Goal: Information Seeking & Learning: Learn about a topic

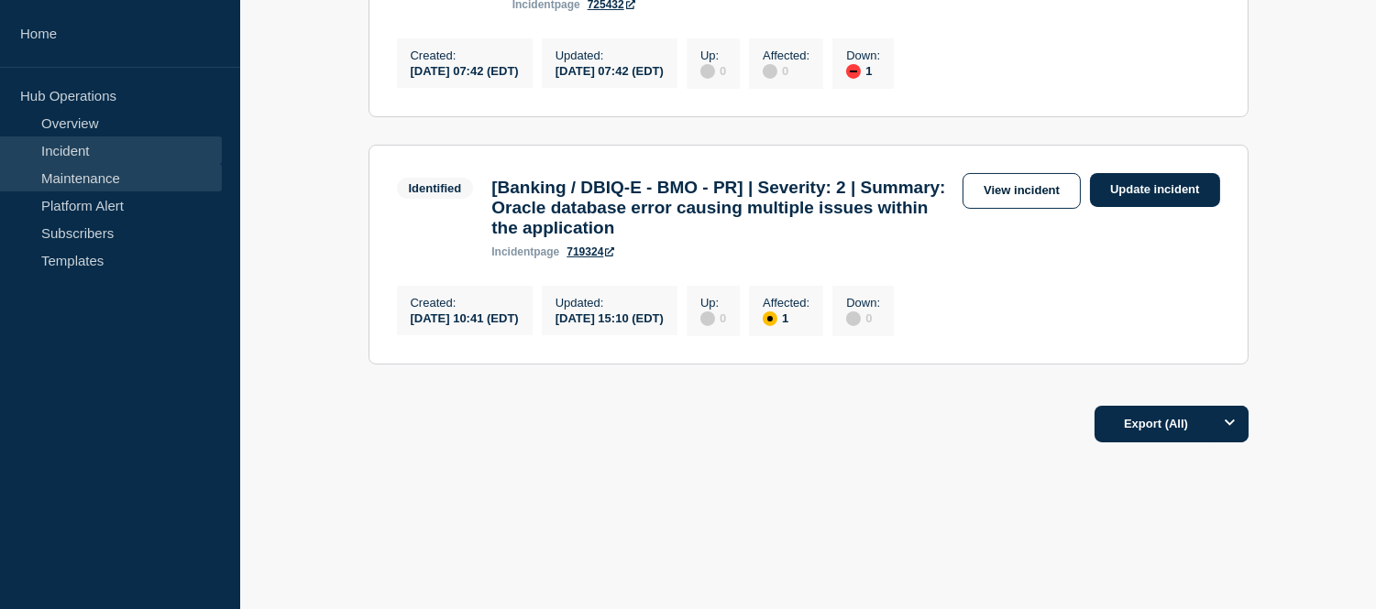
scroll to position [510, 0]
click at [137, 171] on link "Maintenance" at bounding box center [111, 177] width 222 height 27
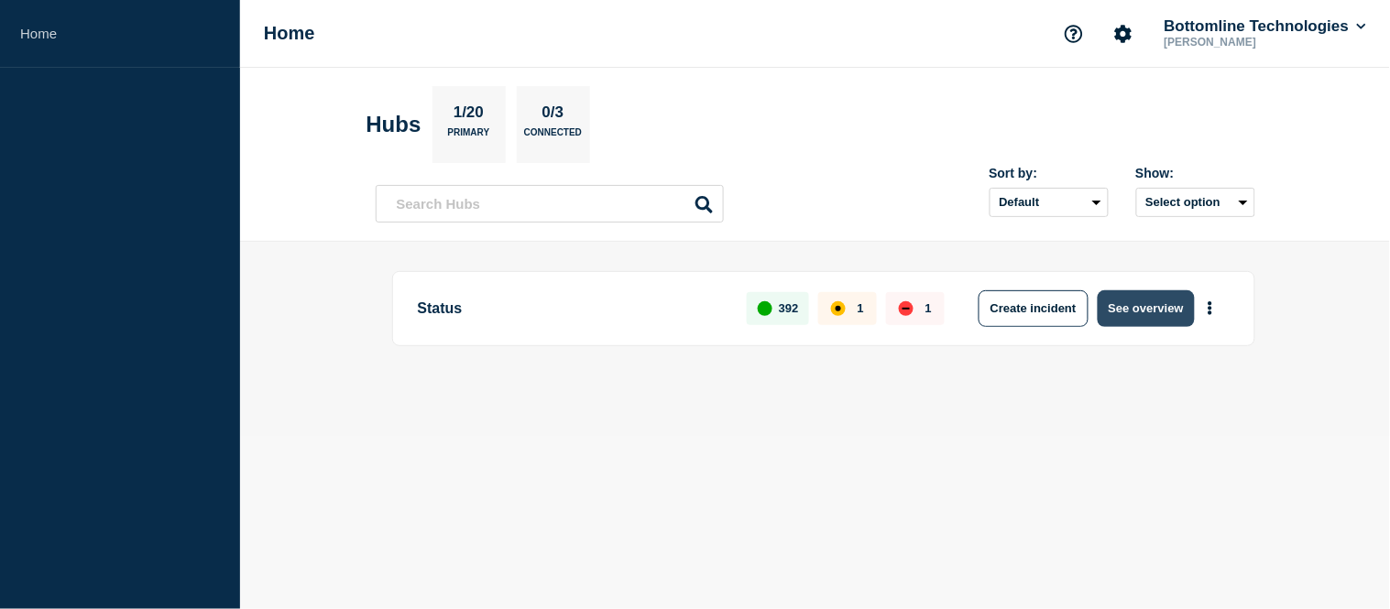
click at [1152, 319] on button "See overview" at bounding box center [1146, 309] width 97 height 37
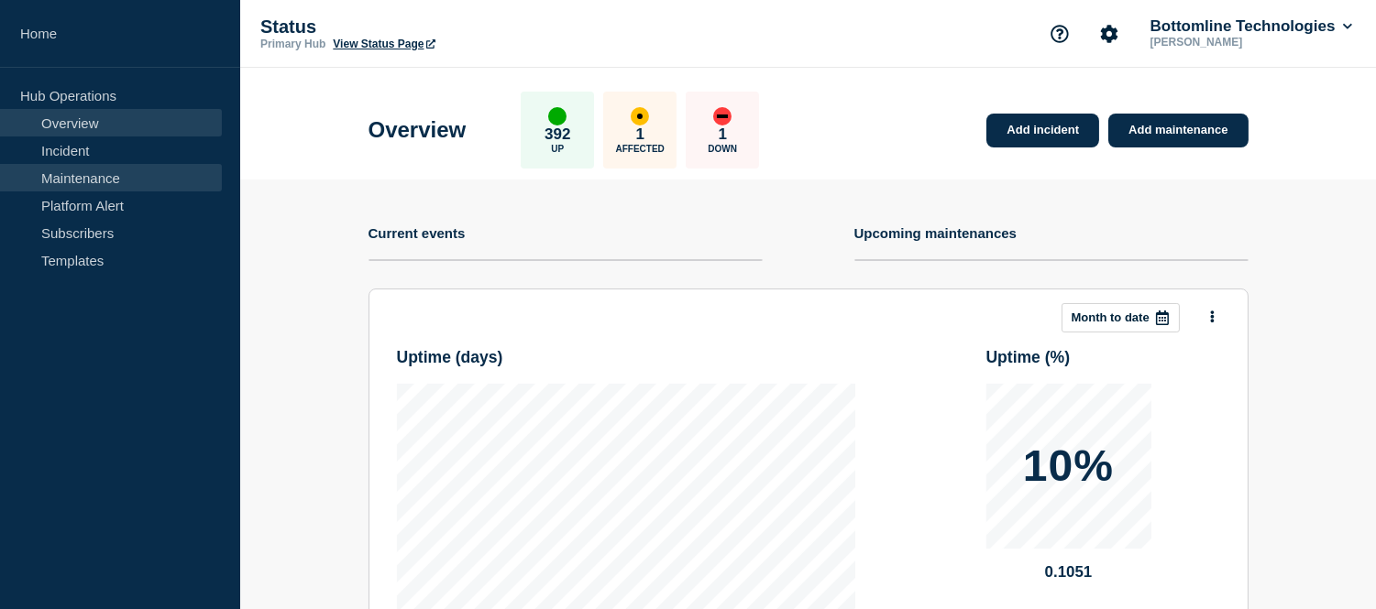
click at [108, 178] on link "Maintenance" at bounding box center [111, 177] width 222 height 27
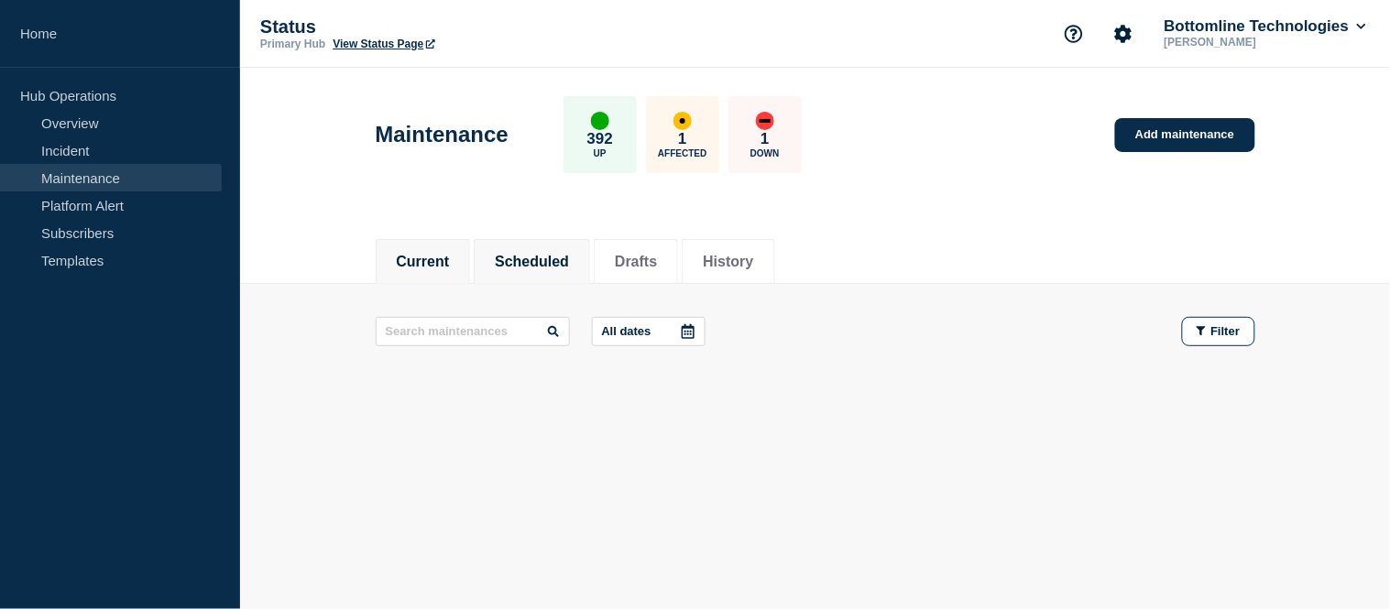
click at [569, 254] on button "Scheduled" at bounding box center [532, 262] width 74 height 16
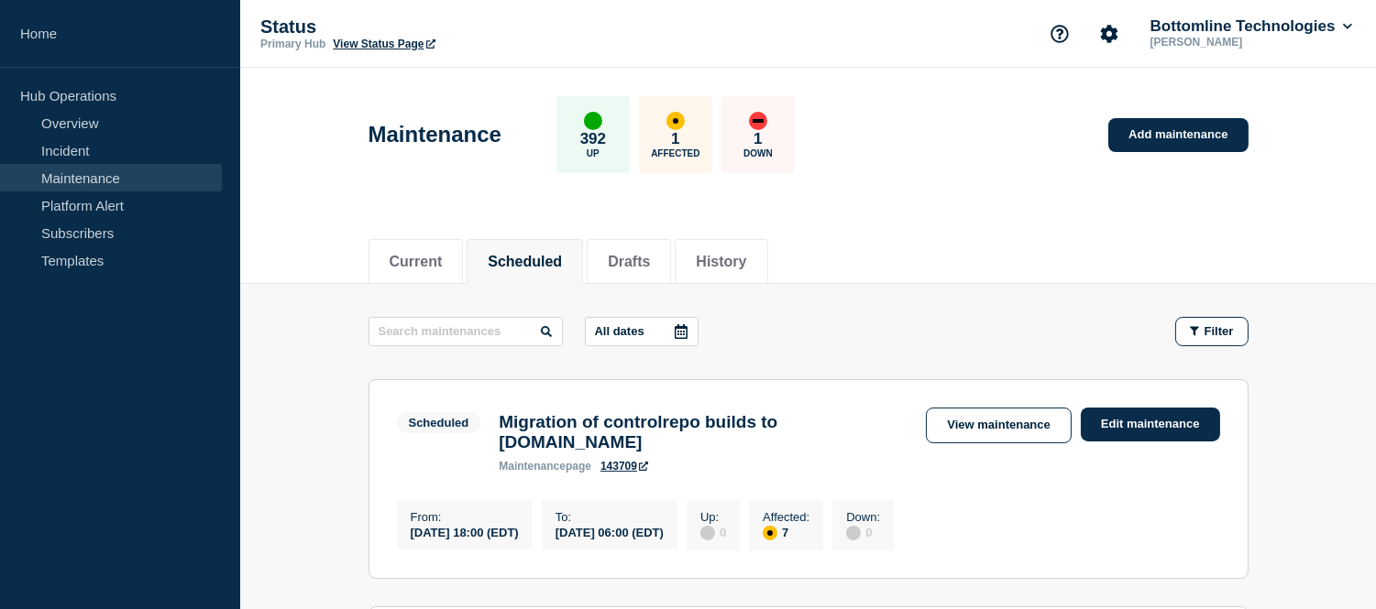
click at [688, 330] on icon at bounding box center [681, 331] width 15 height 15
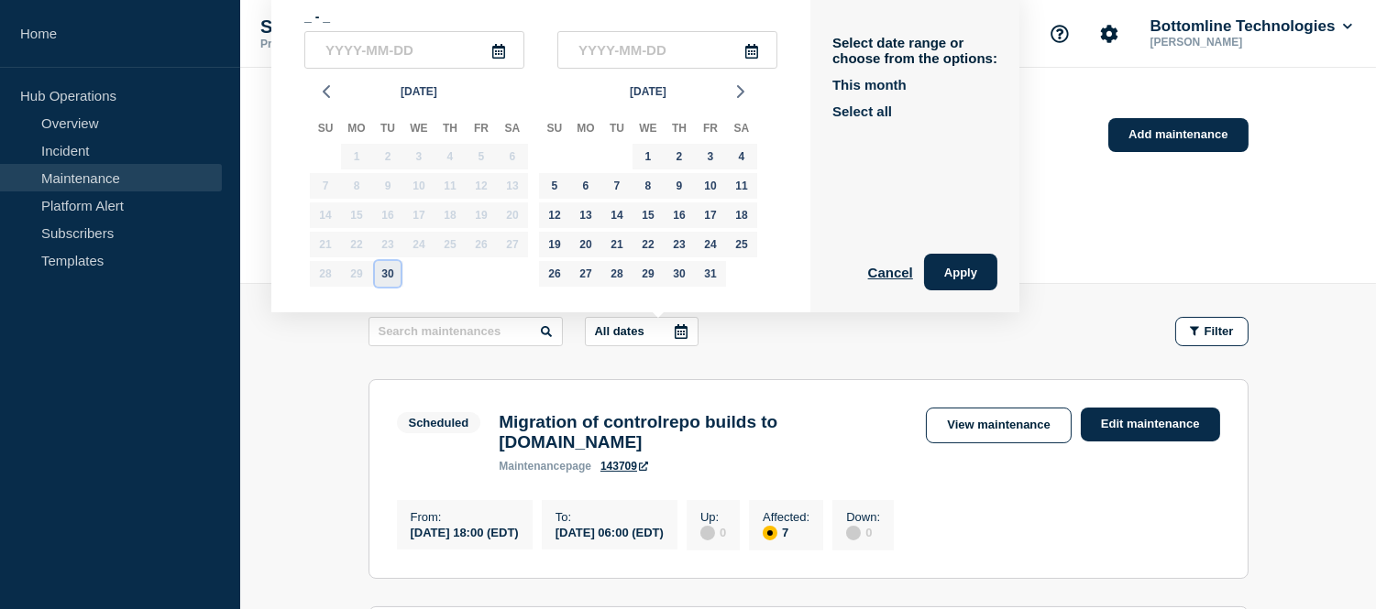
click at [389, 279] on div "30" at bounding box center [388, 274] width 26 height 26
type input "2025-09-30"
click at [625, 211] on div "14" at bounding box center [617, 216] width 26 height 26
type input "2025-10-14"
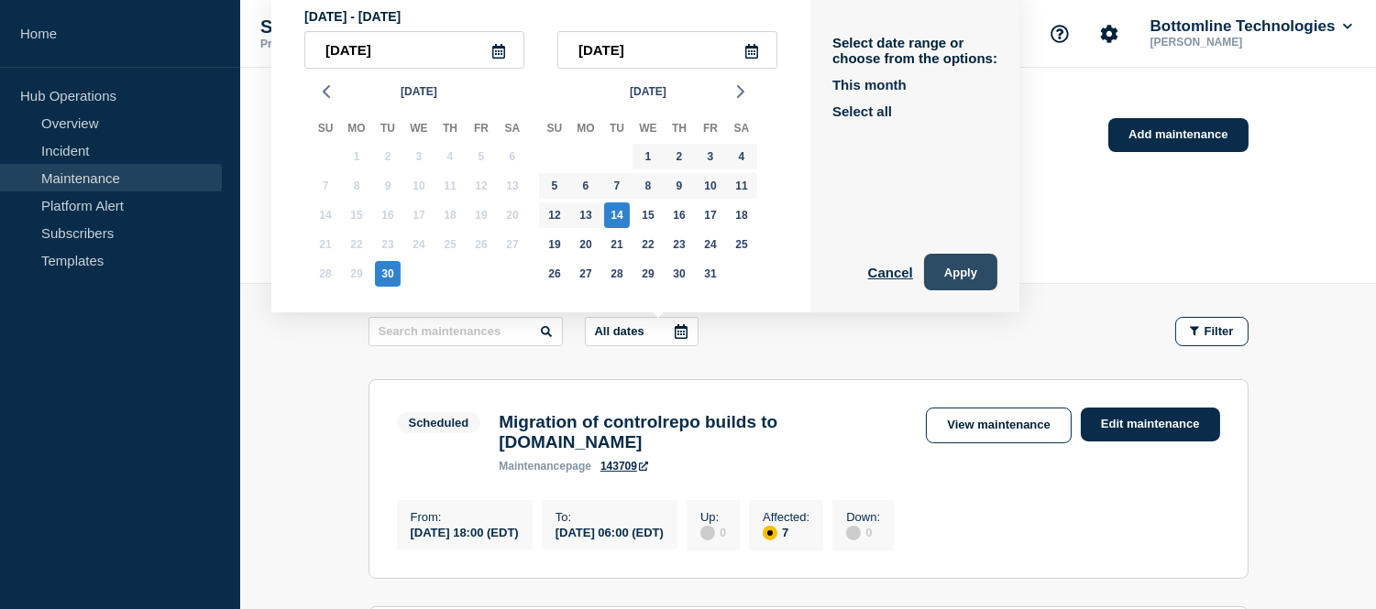
click at [994, 270] on button "Apply" at bounding box center [960, 272] width 73 height 37
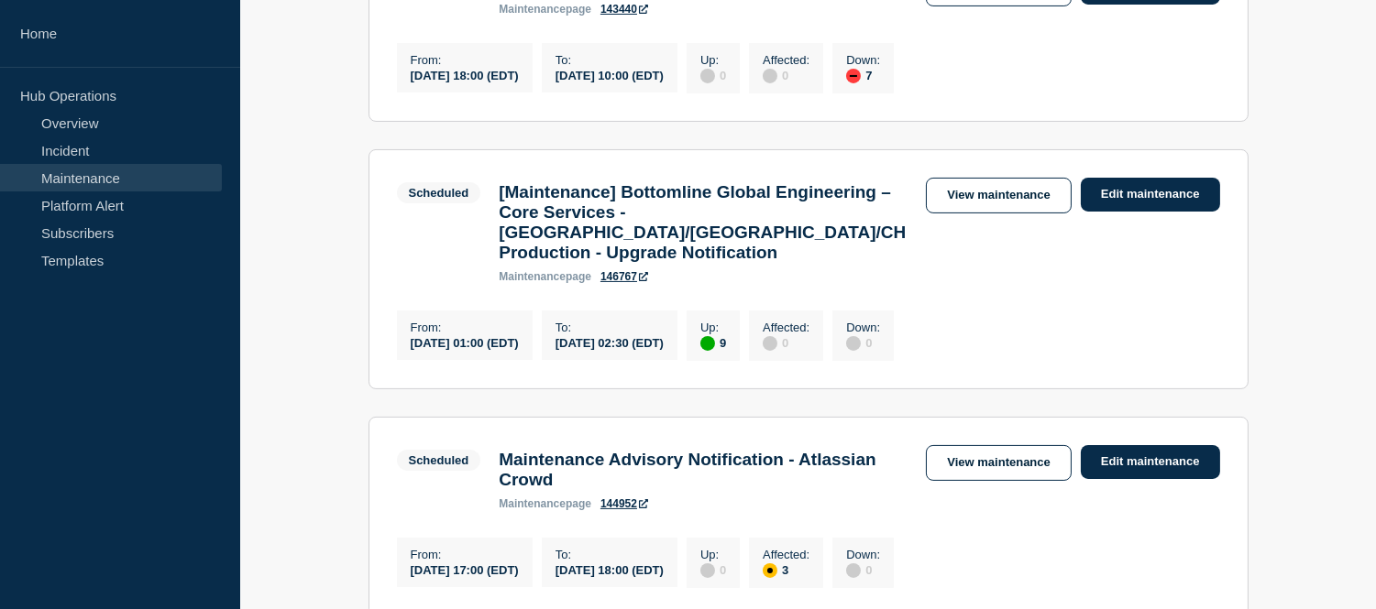
scroll to position [563, 0]
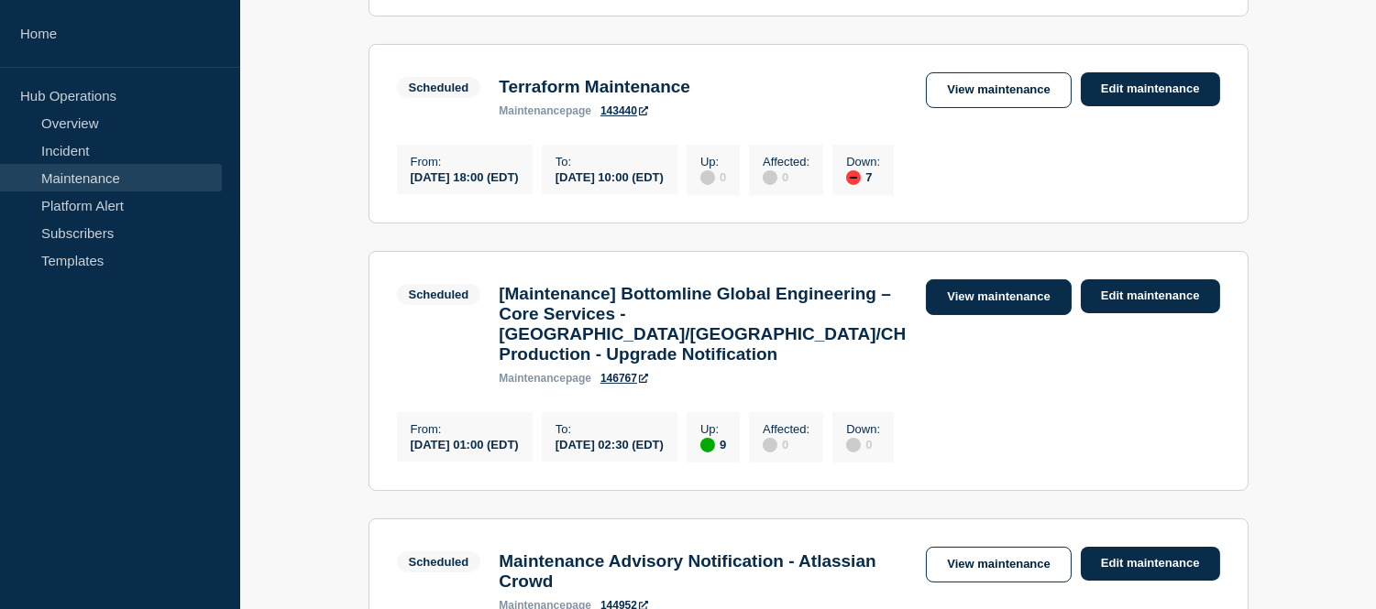
click at [971, 315] on link "View maintenance" at bounding box center [998, 298] width 145 height 36
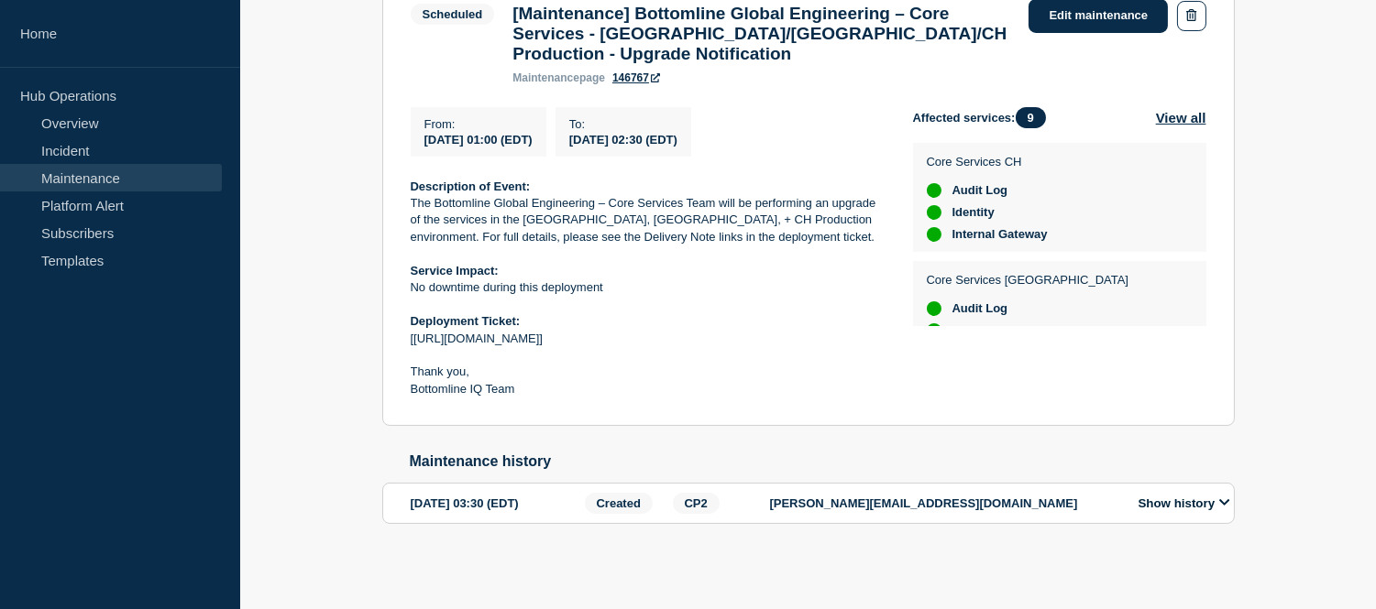
scroll to position [209, 0]
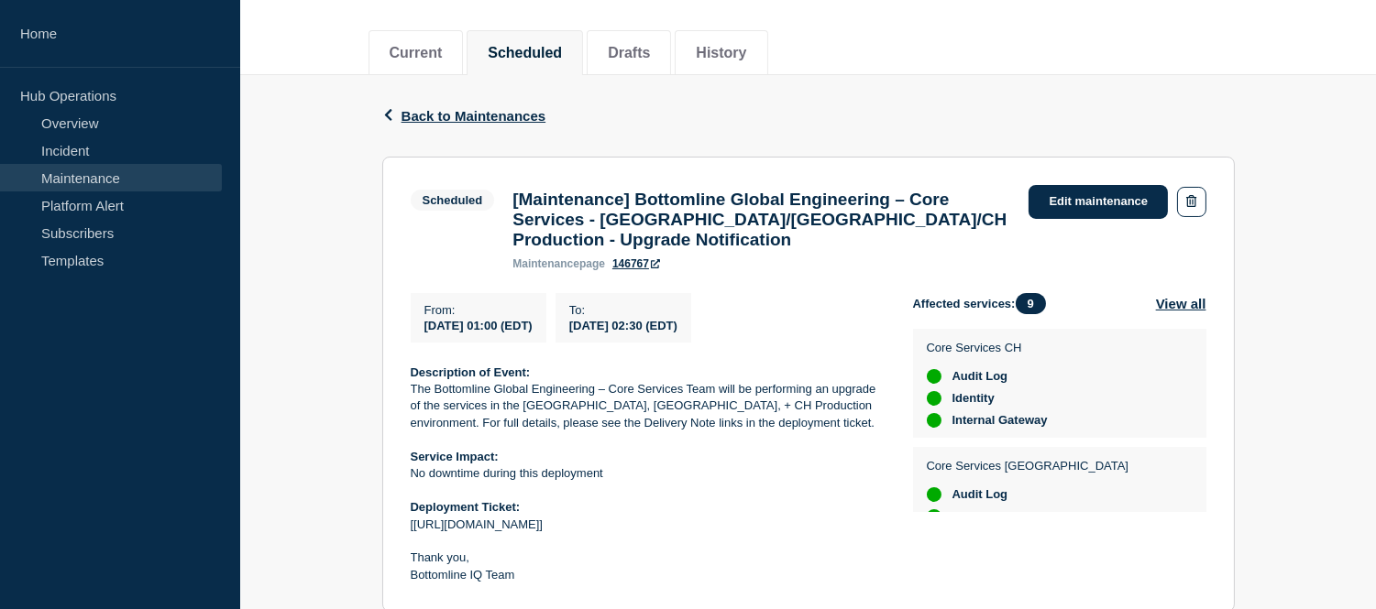
drag, startPoint x: 763, startPoint y: 337, endPoint x: 423, endPoint y: 337, distance: 339.1
click at [423, 337] on div "From : 2025-10-03 01:00 (EDT) To : 2025-10-03 02:30 (EDT)" at bounding box center [662, 317] width 502 height 49
copy div "2025-10-03 01:00 (EDT) To : 2025-10-03 02:30 (EDT)"
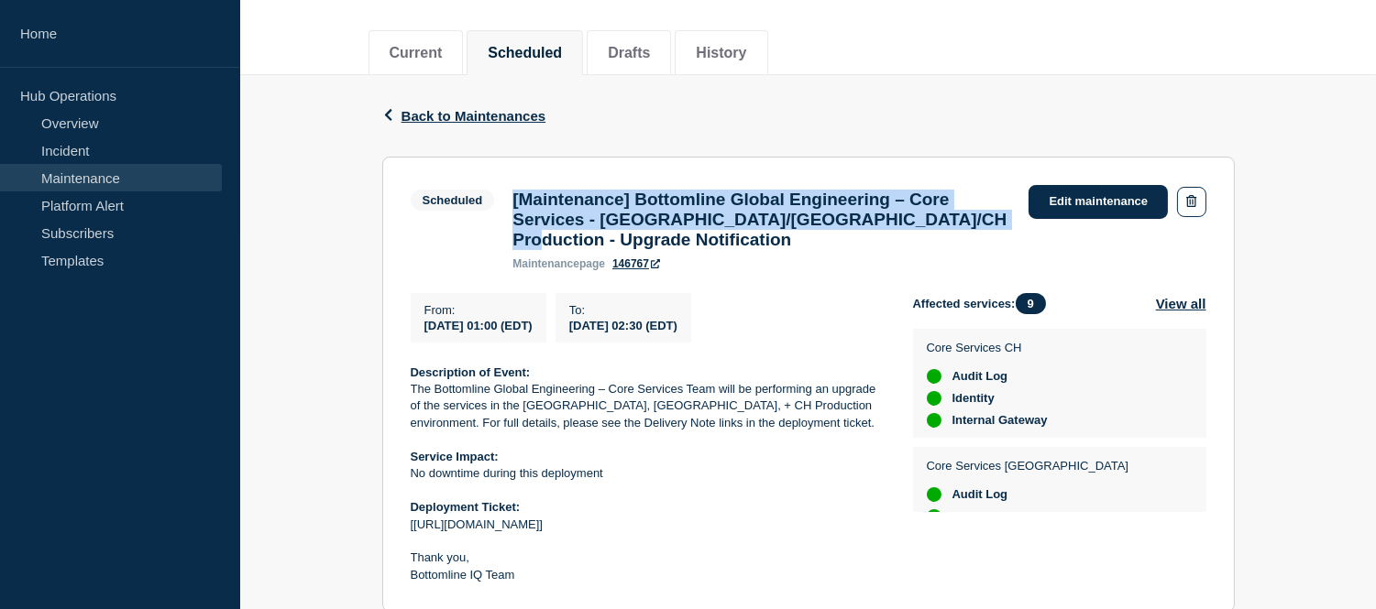
drag, startPoint x: 636, startPoint y: 247, endPoint x: 515, endPoint y: 197, distance: 131.1
click at [515, 197] on h3 "[Maintenance] Bottomline Global Engineering – Core Services - US/UK/CH Producti…" at bounding box center [761, 220] width 498 height 60
copy h3 "[Maintenance] Bottomline Global Engineering – Core Services - US/UK/CH Producti…"
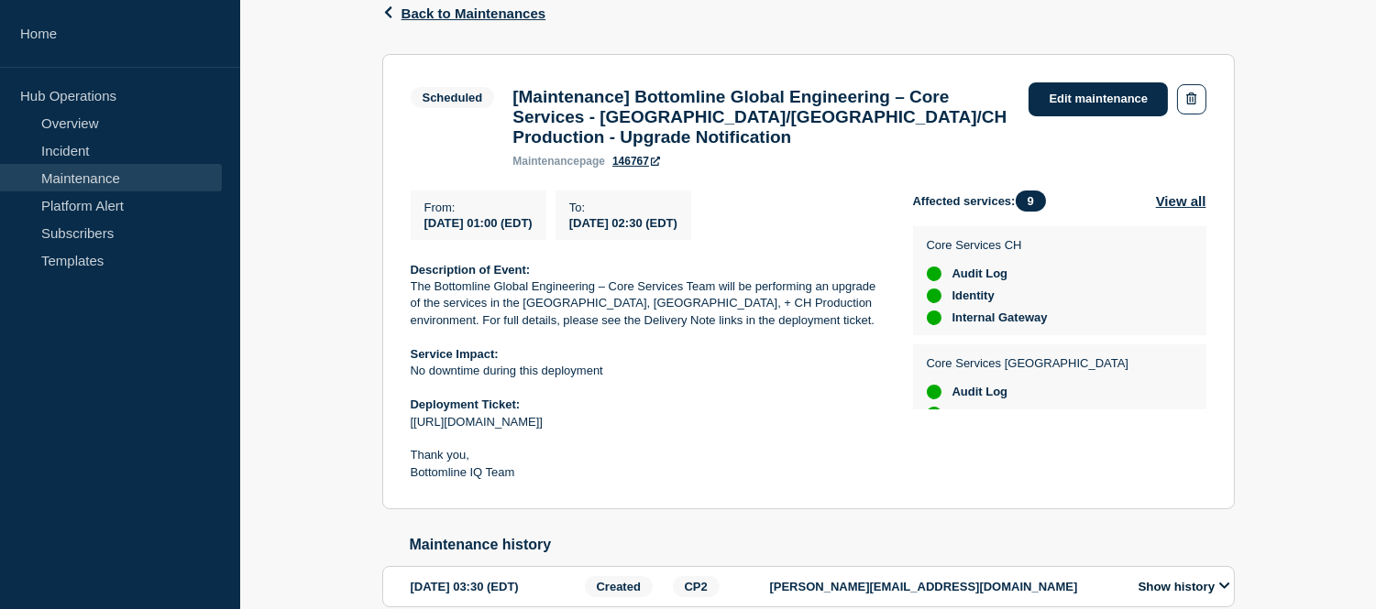
click at [611, 379] on p "No downtime during this deployment" at bounding box center [647, 371] width 473 height 16
click at [432, 21] on div "Back Back to Maintenances" at bounding box center [808, 14] width 852 height 82
click at [432, 16] on span "Back to Maintenances" at bounding box center [473, 13] width 145 height 16
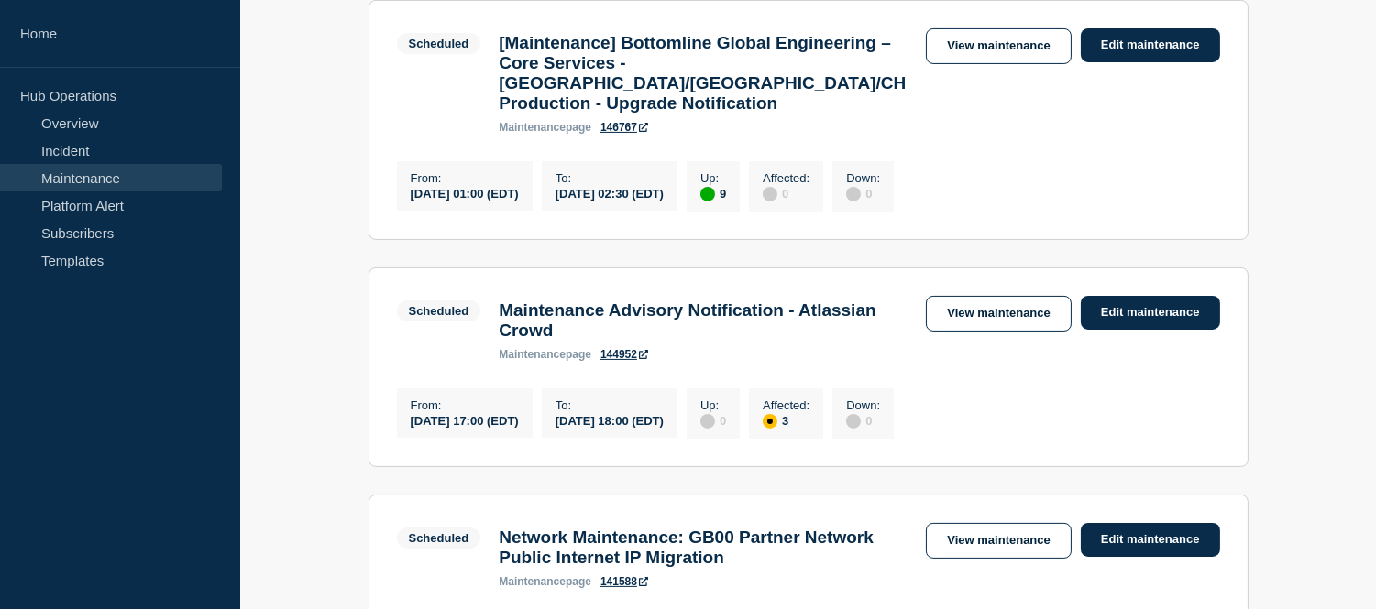
scroll to position [1018, 0]
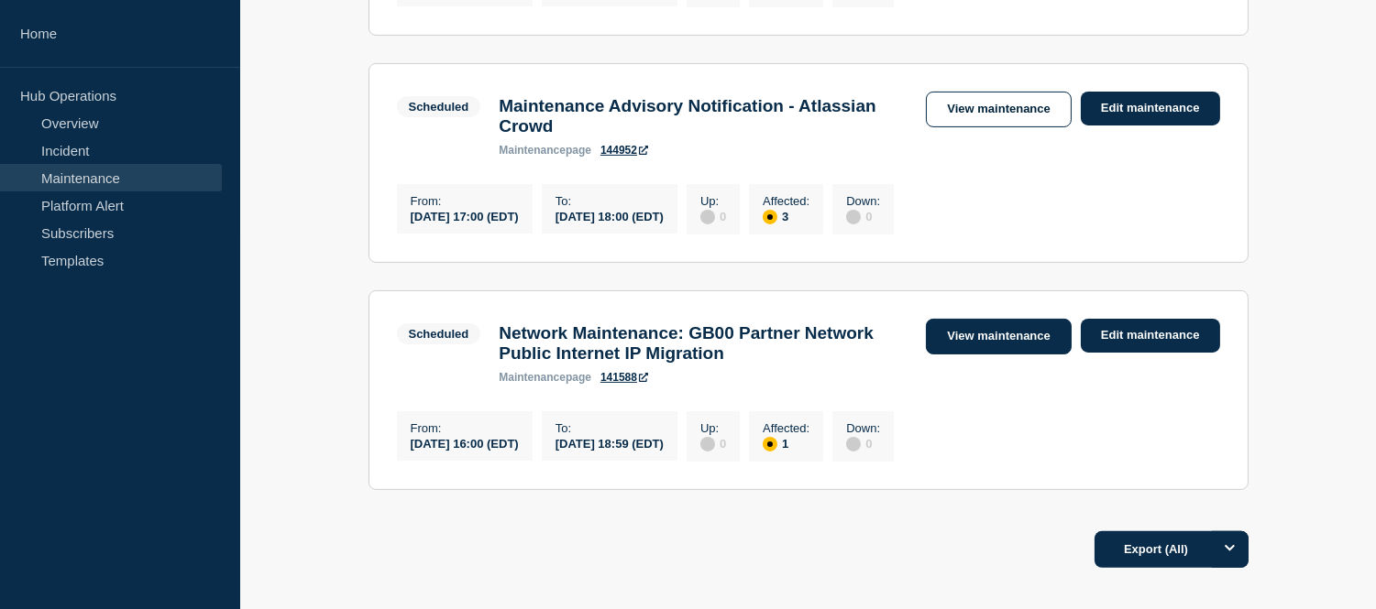
click at [945, 350] on link "View maintenance" at bounding box center [998, 337] width 145 height 36
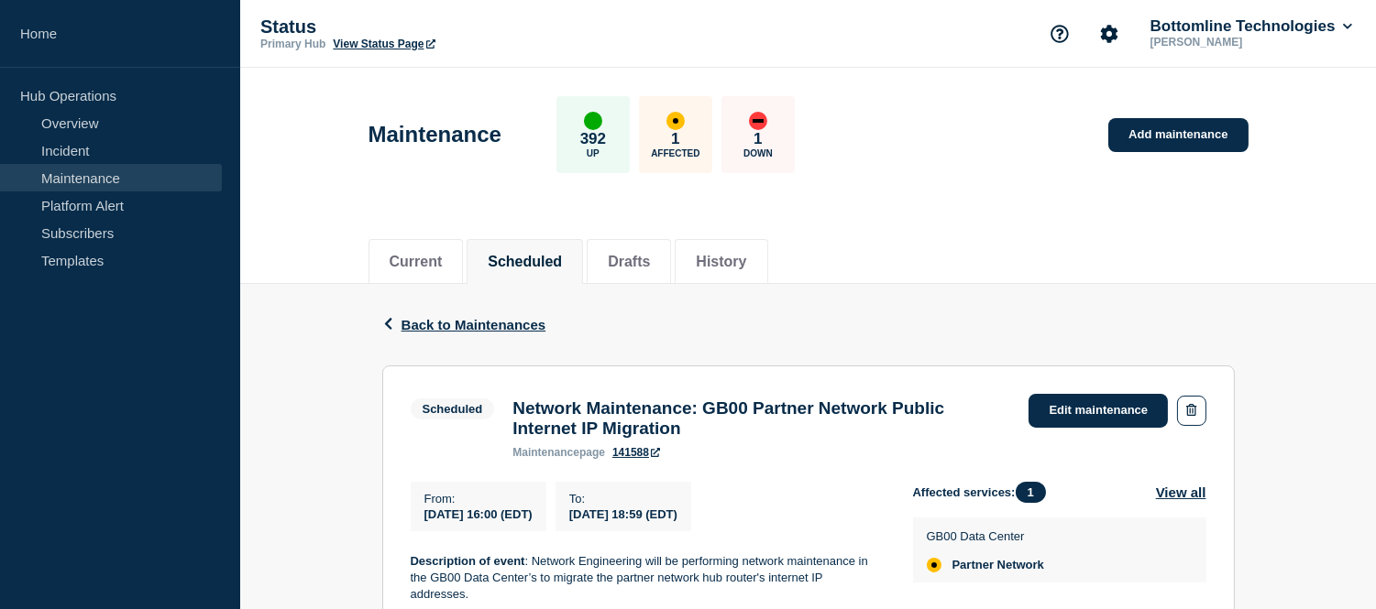
click at [122, 172] on link "Maintenance" at bounding box center [111, 177] width 222 height 27
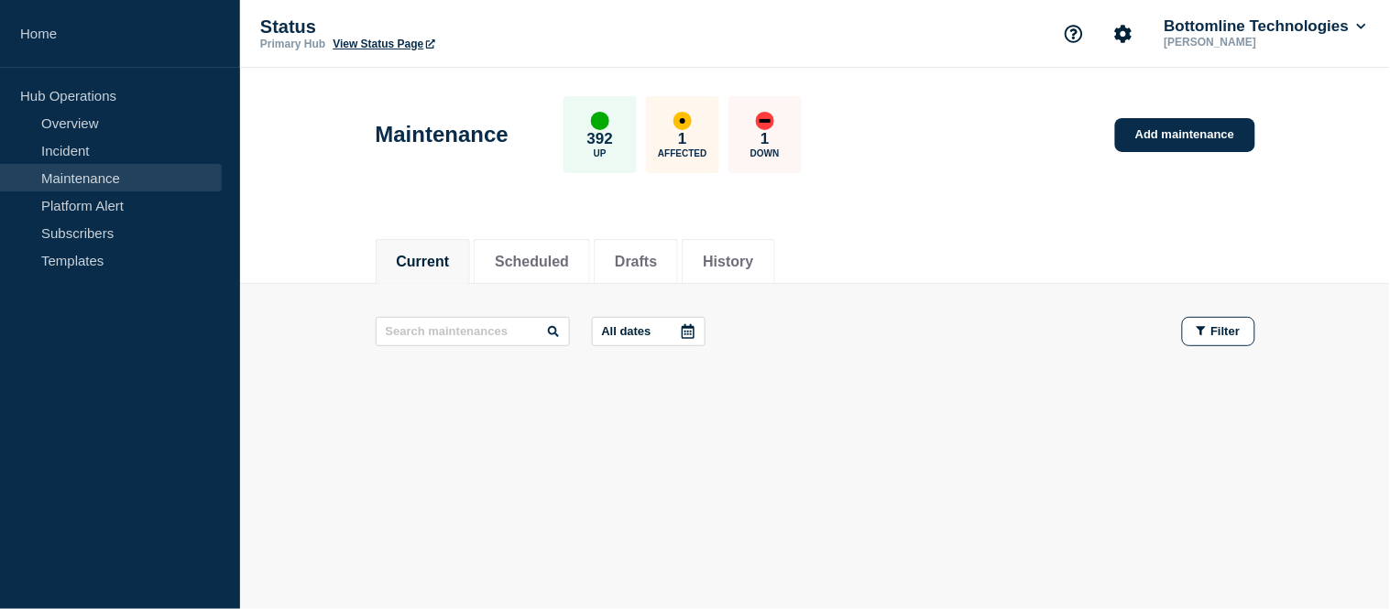
click at [705, 327] on div at bounding box center [688, 331] width 33 height 27
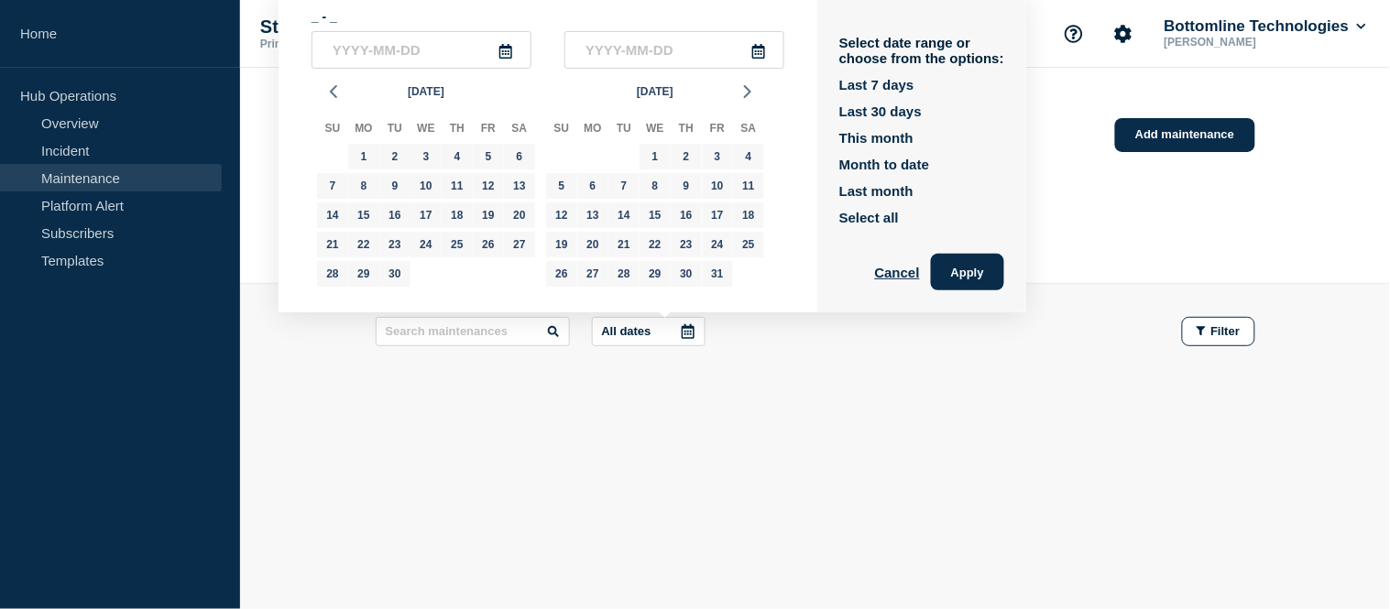
click at [534, 413] on footer at bounding box center [815, 400] width 1150 height 43
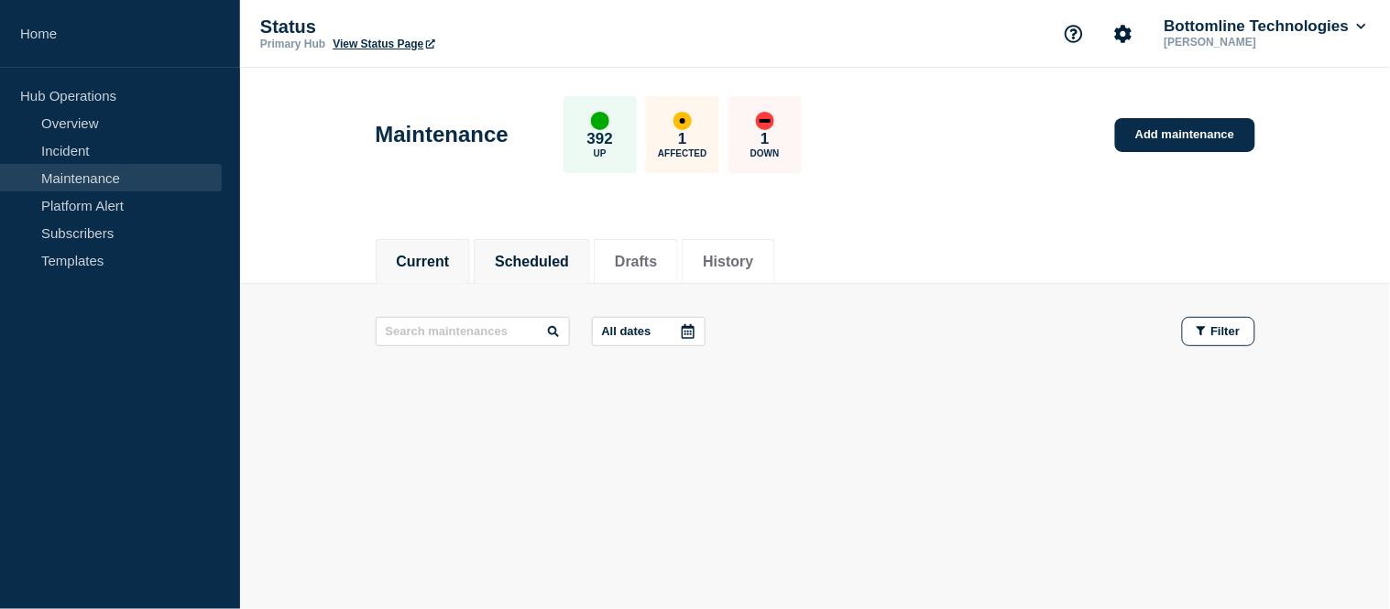
click at [502, 261] on button "Scheduled" at bounding box center [532, 262] width 74 height 16
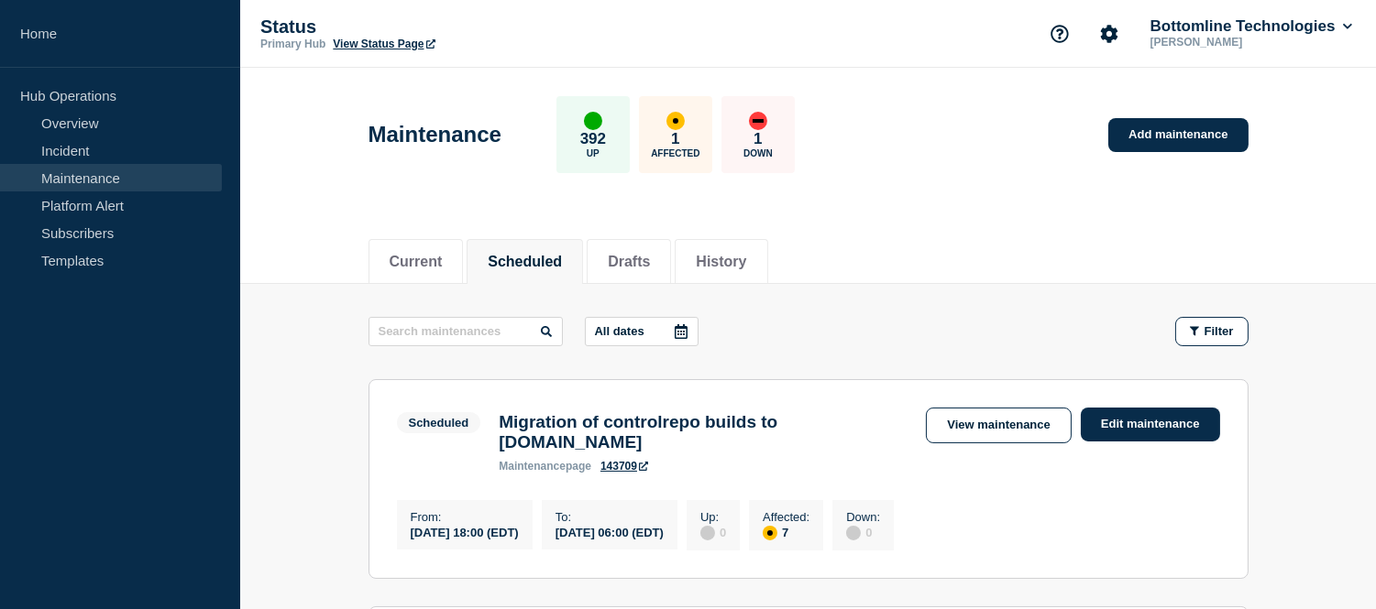
click at [688, 330] on icon at bounding box center [681, 331] width 15 height 15
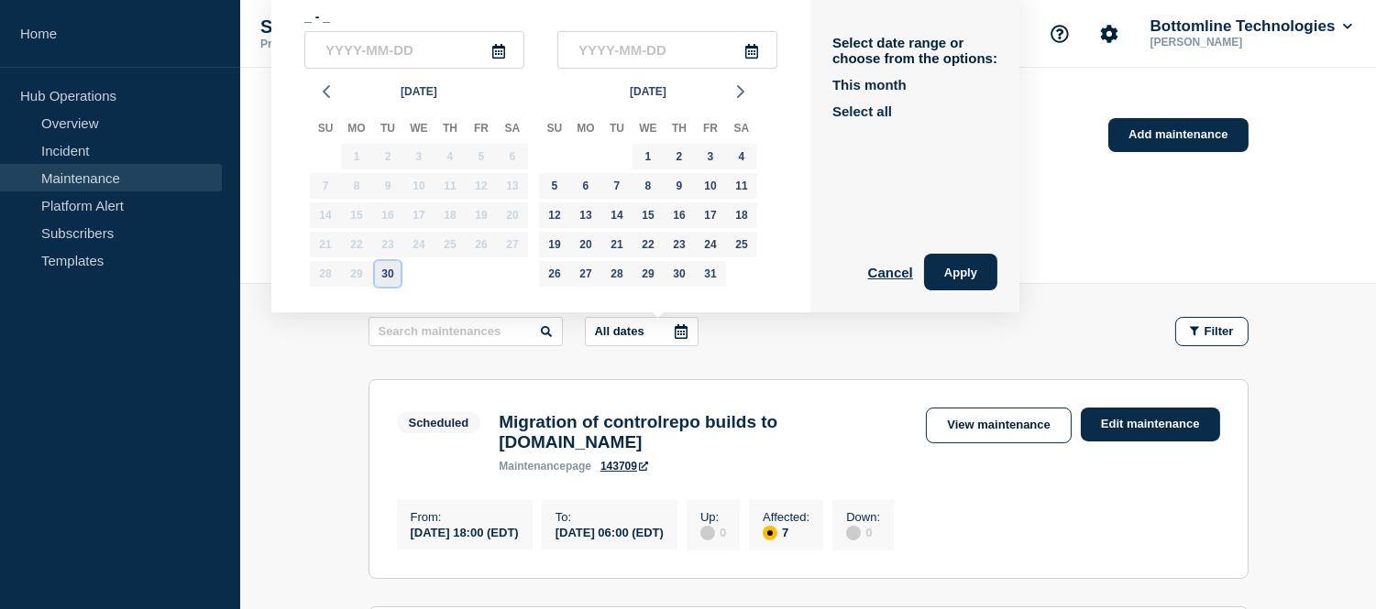
click at [390, 268] on div "30" at bounding box center [388, 274] width 26 height 26
type input "2025-09-30"
click at [621, 212] on div "14" at bounding box center [617, 216] width 26 height 26
type input "2025-10-14"
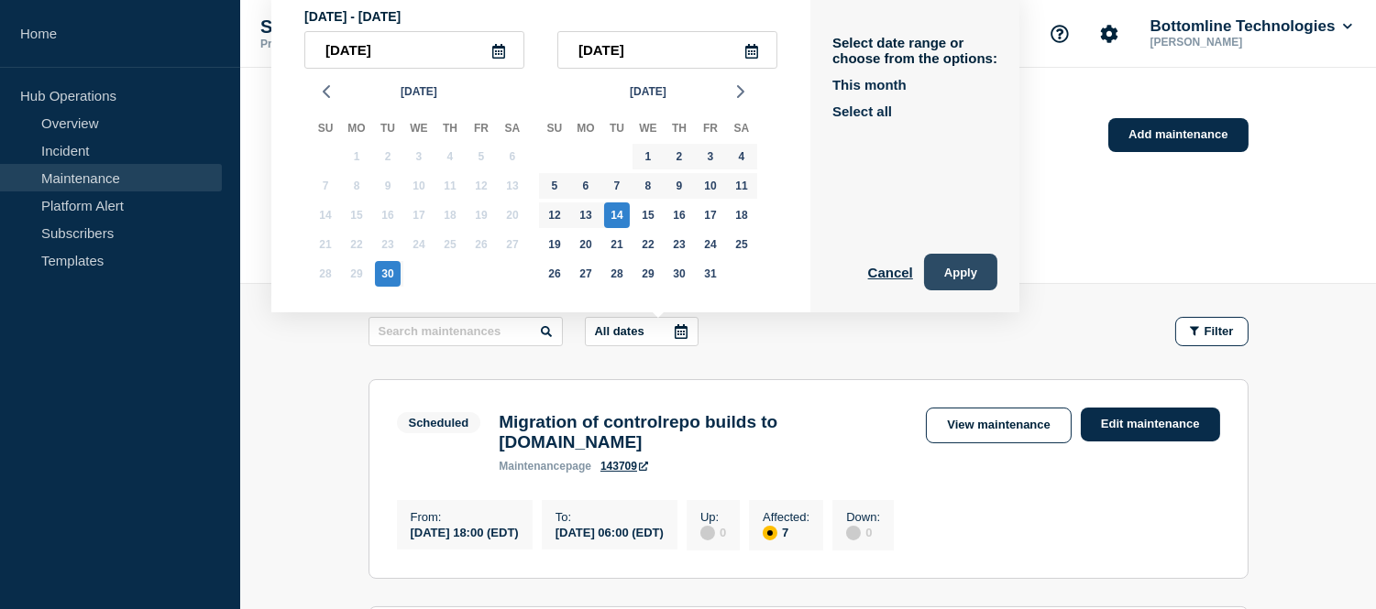
click at [971, 267] on button "Apply" at bounding box center [960, 272] width 73 height 37
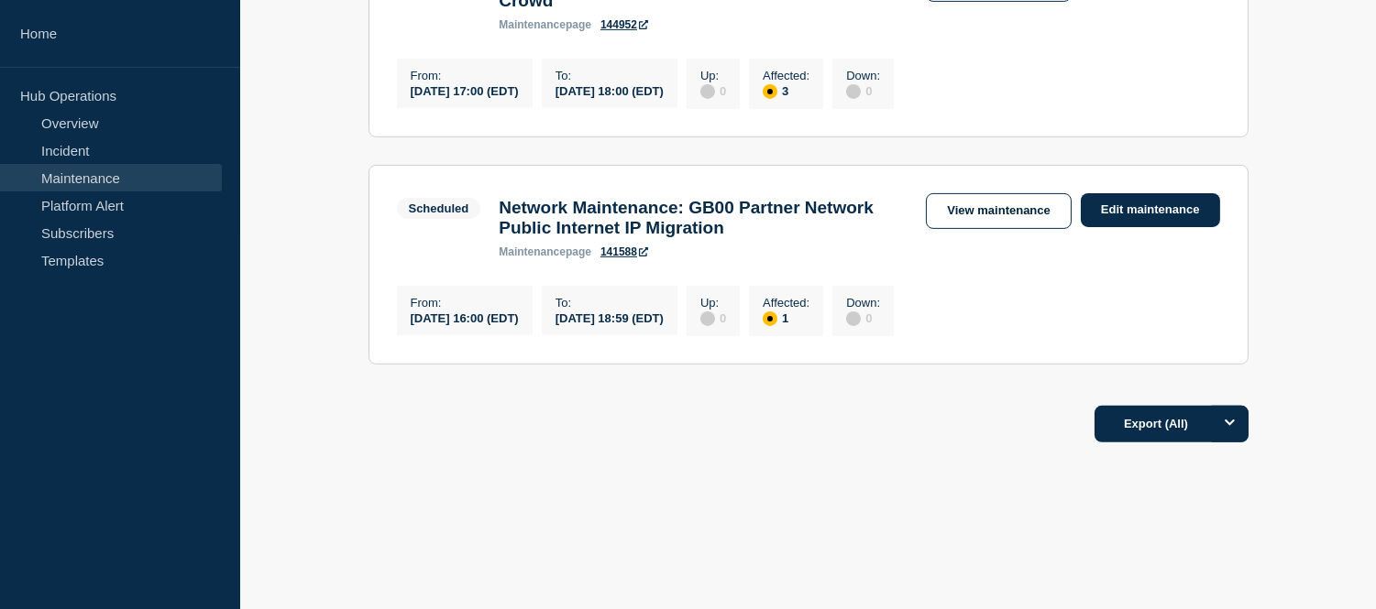
scroll to position [868, 0]
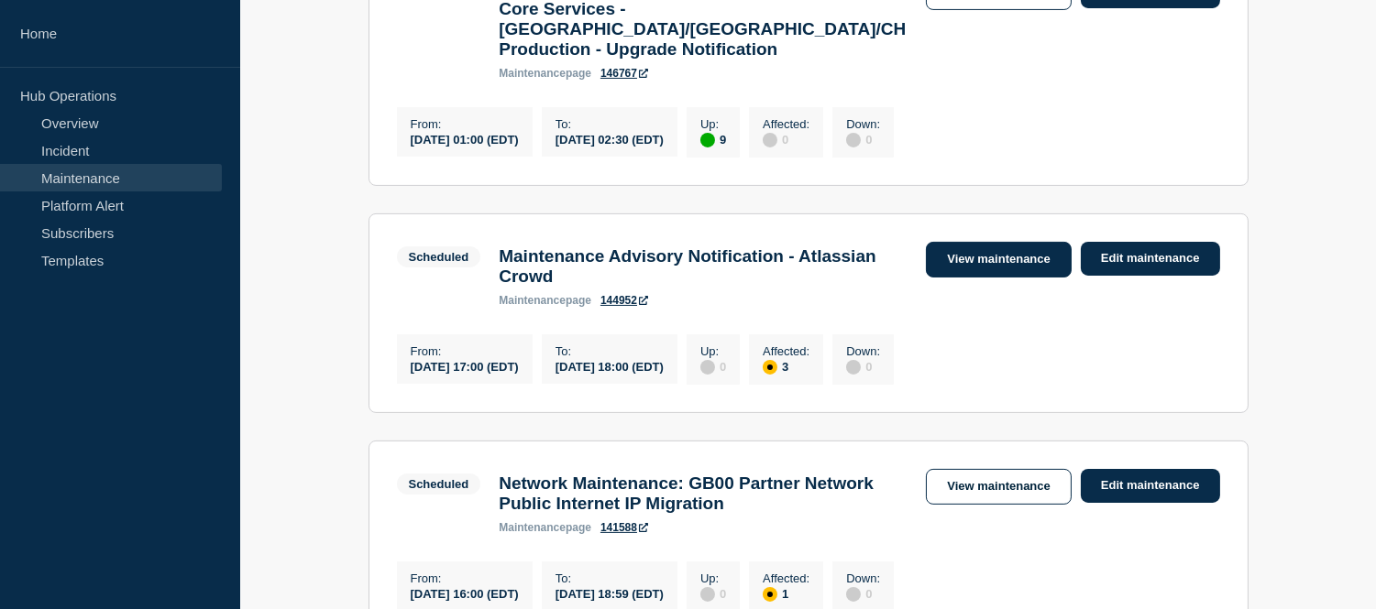
click at [962, 272] on link "View maintenance" at bounding box center [998, 260] width 145 height 36
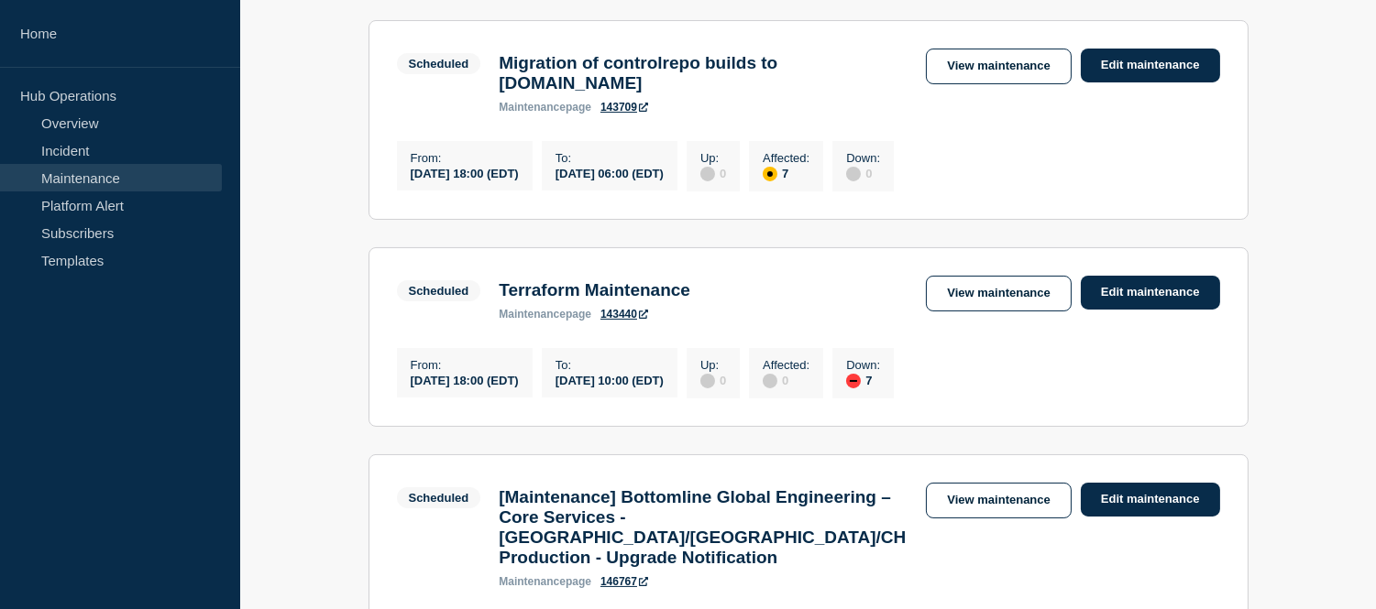
scroll to position [258, 0]
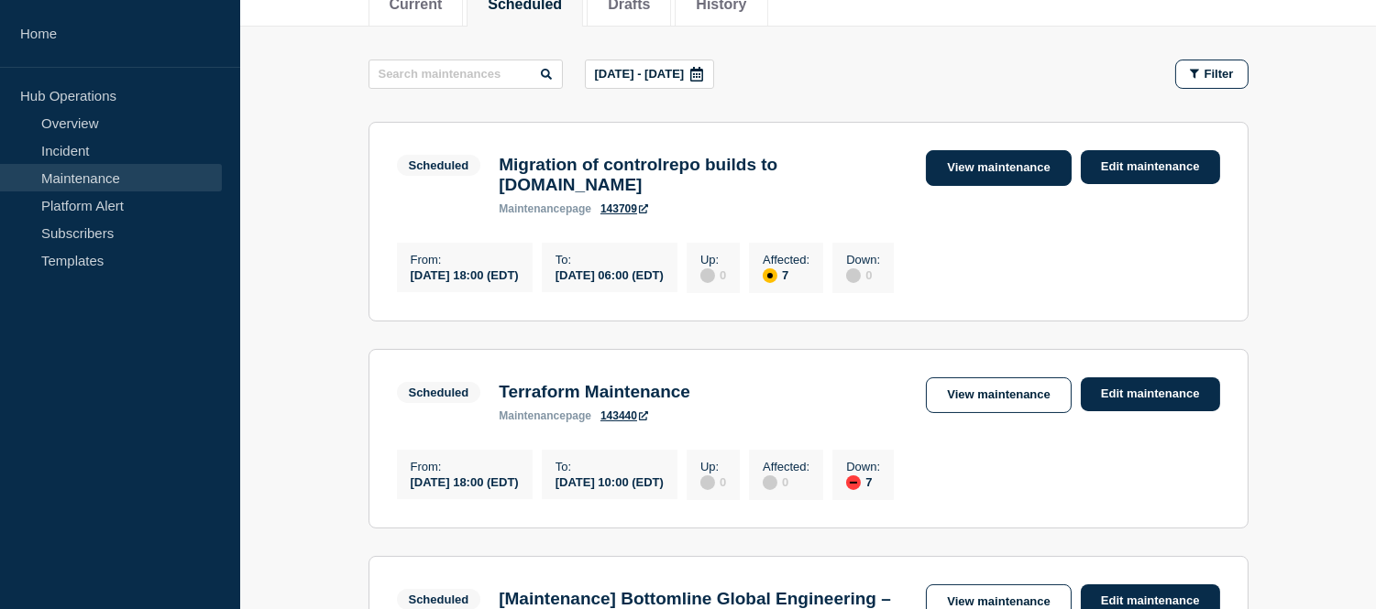
click at [948, 161] on link "View maintenance" at bounding box center [998, 168] width 145 height 36
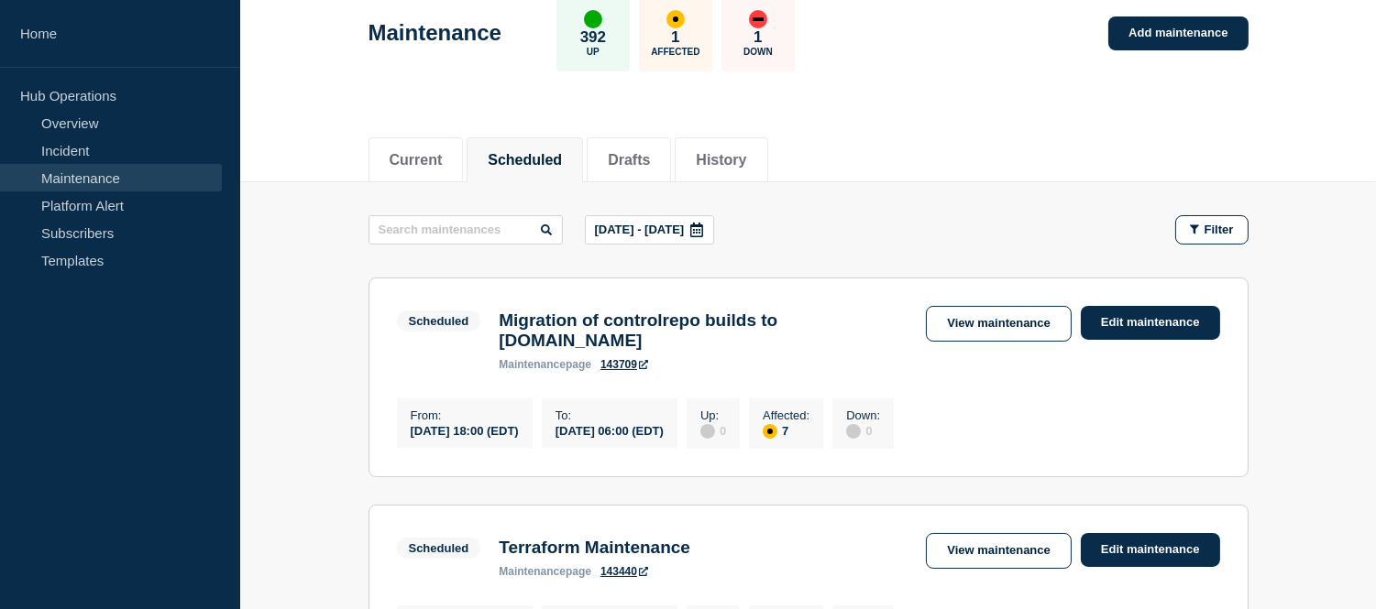
scroll to position [203, 0]
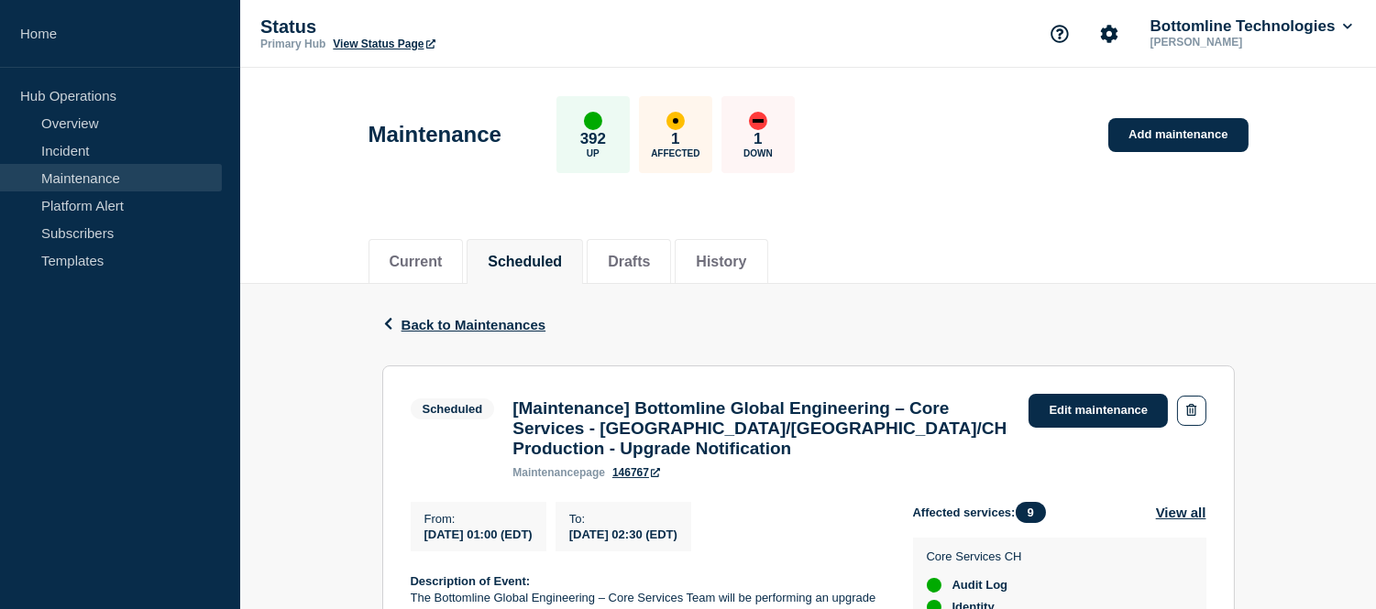
scroll to position [413, 0]
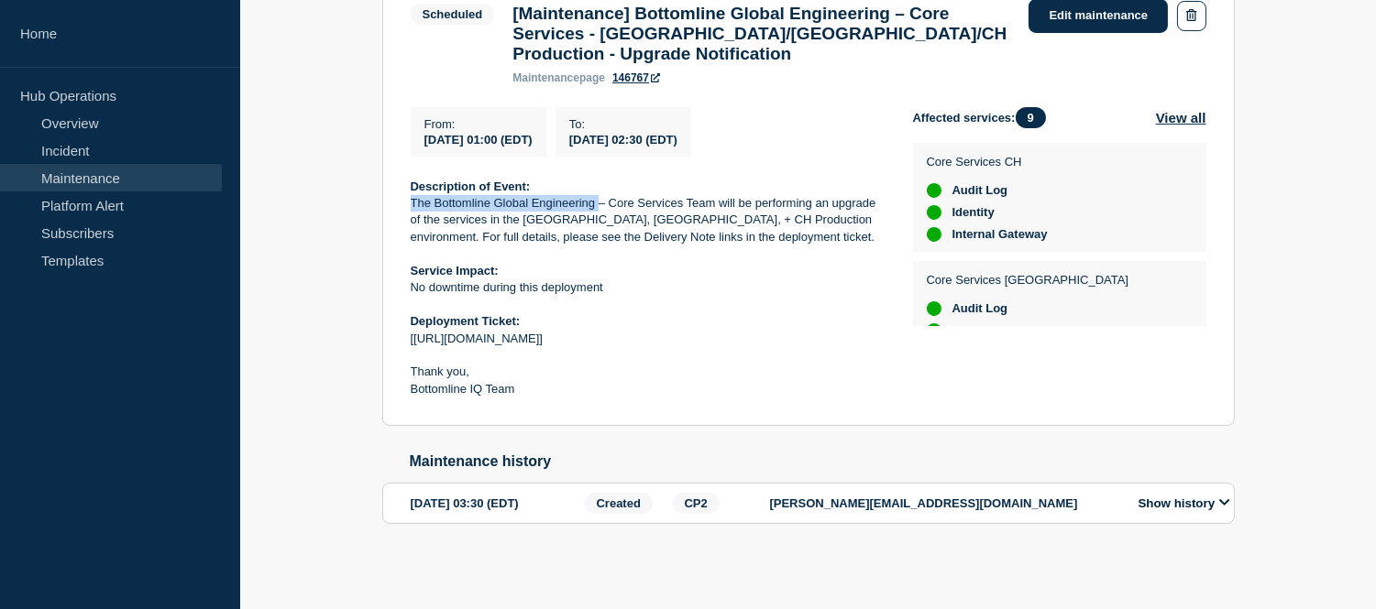
drag, startPoint x: 412, startPoint y: 195, endPoint x: 600, endPoint y: 197, distance: 187.9
click at [600, 197] on p "The Bottomline Global Engineering – Core Services Team will be performing an up…" at bounding box center [647, 220] width 473 height 50
click at [727, 213] on p "The Bottomline Global Engineering – Core Services Team will be performing an up…" at bounding box center [647, 220] width 473 height 50
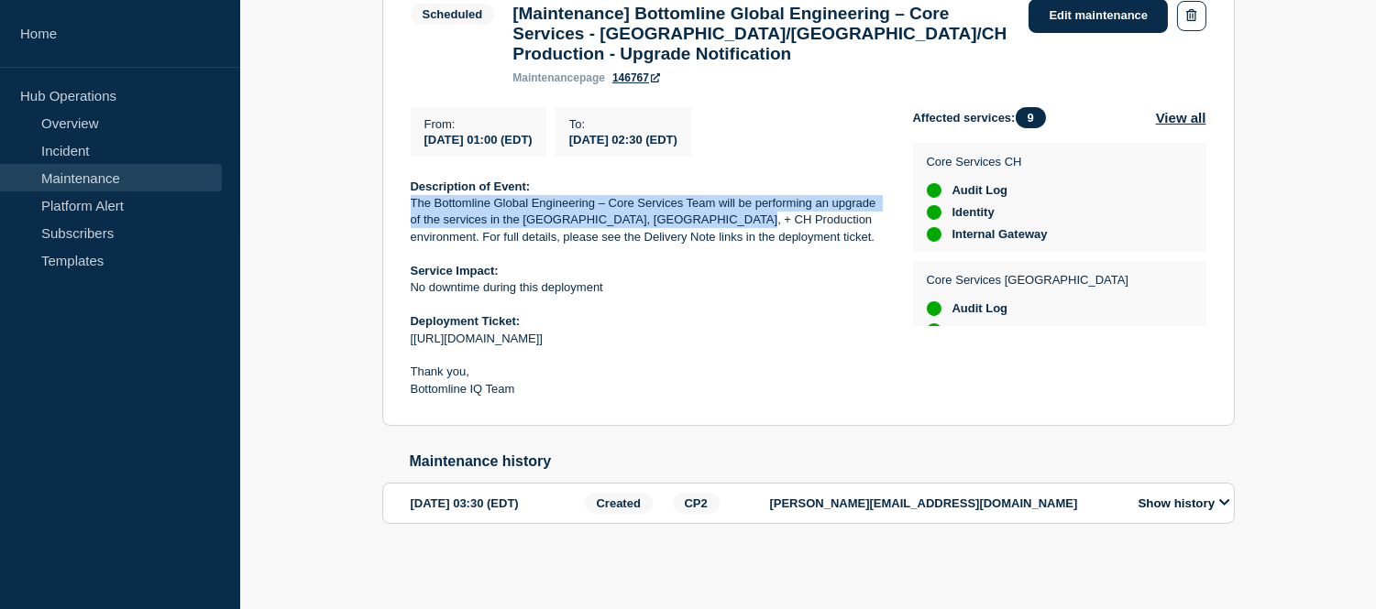
drag, startPoint x: 728, startPoint y: 213, endPoint x: 408, endPoint y: 195, distance: 320.3
click at [408, 195] on section "Scheduled [Maintenance] Bottomline Global Engineering – Core Services - US/UK/C…" at bounding box center [808, 199] width 852 height 456
copy p "The Bottomline Global Engineering – Core Services Team will be performing an up…"
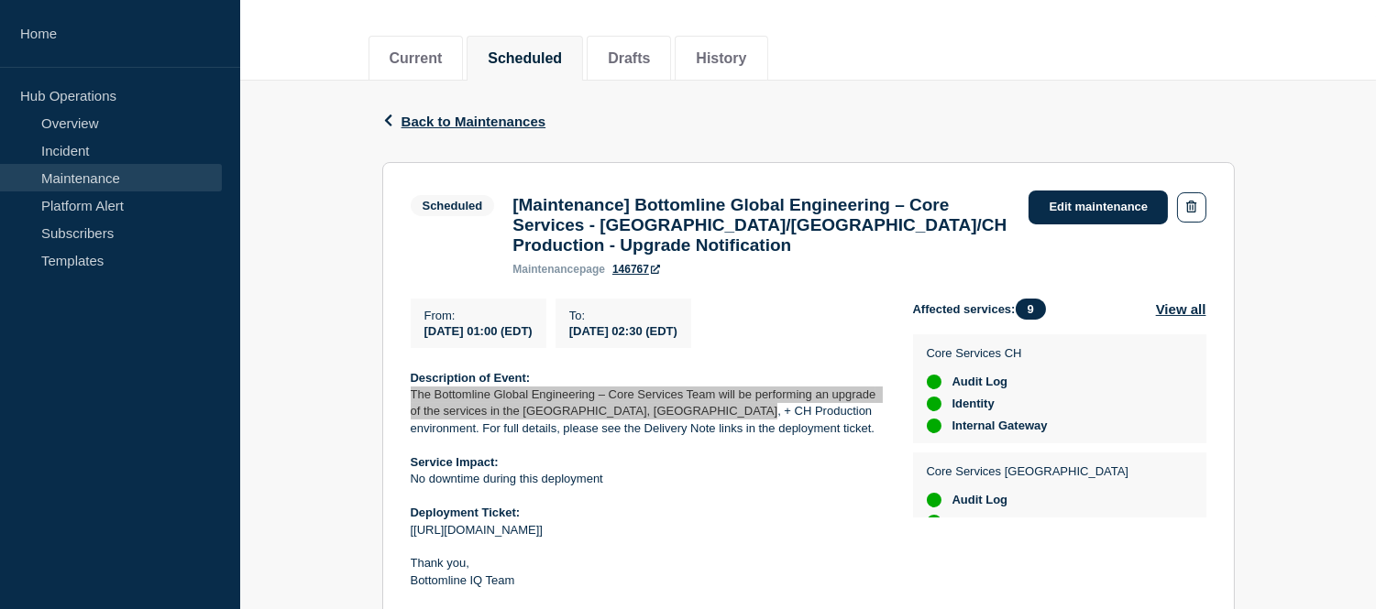
scroll to position [305, 0]
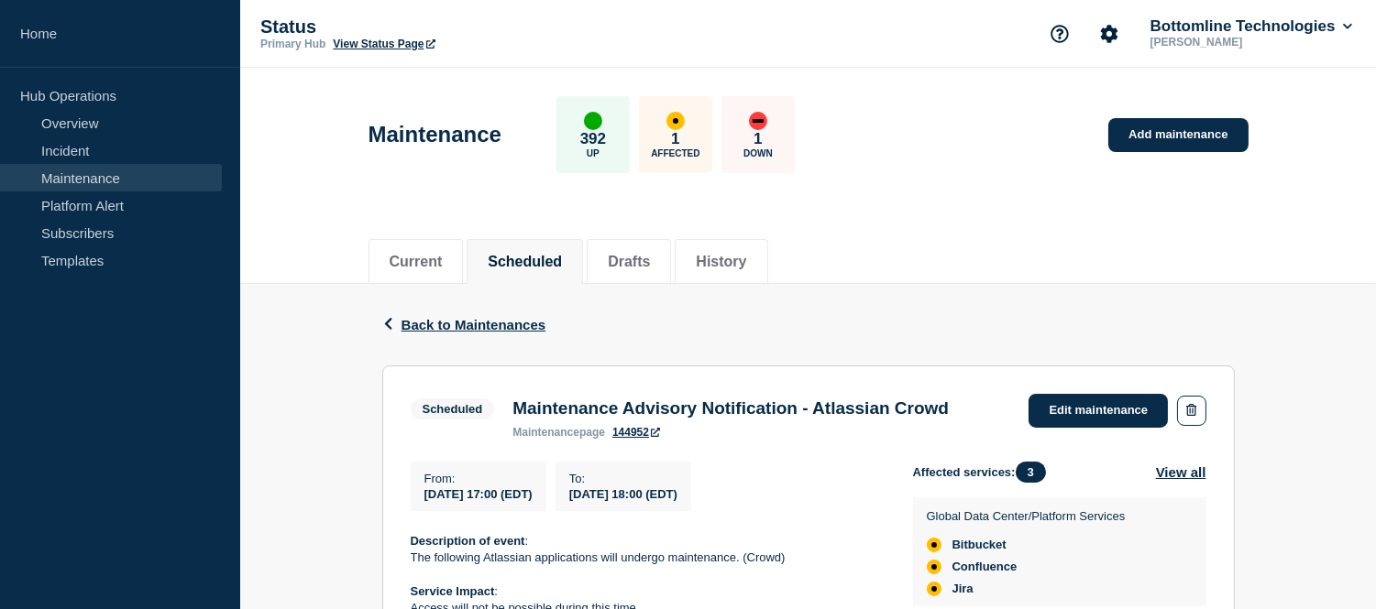
scroll to position [305, 0]
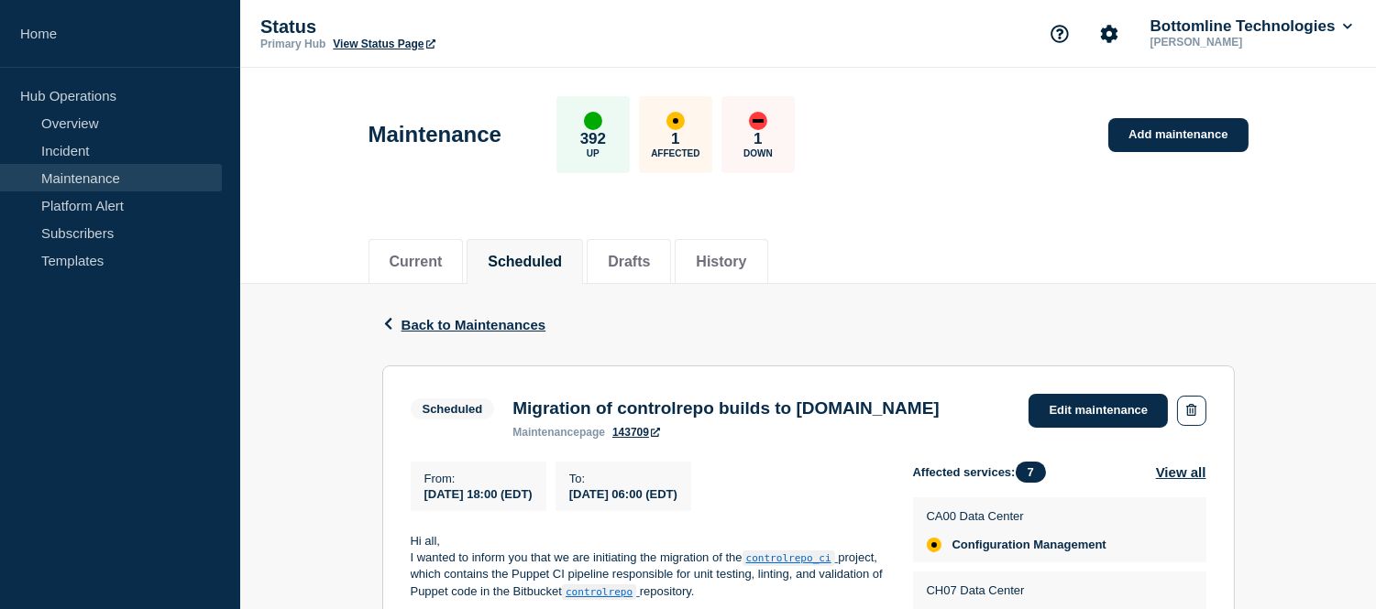
scroll to position [305, 0]
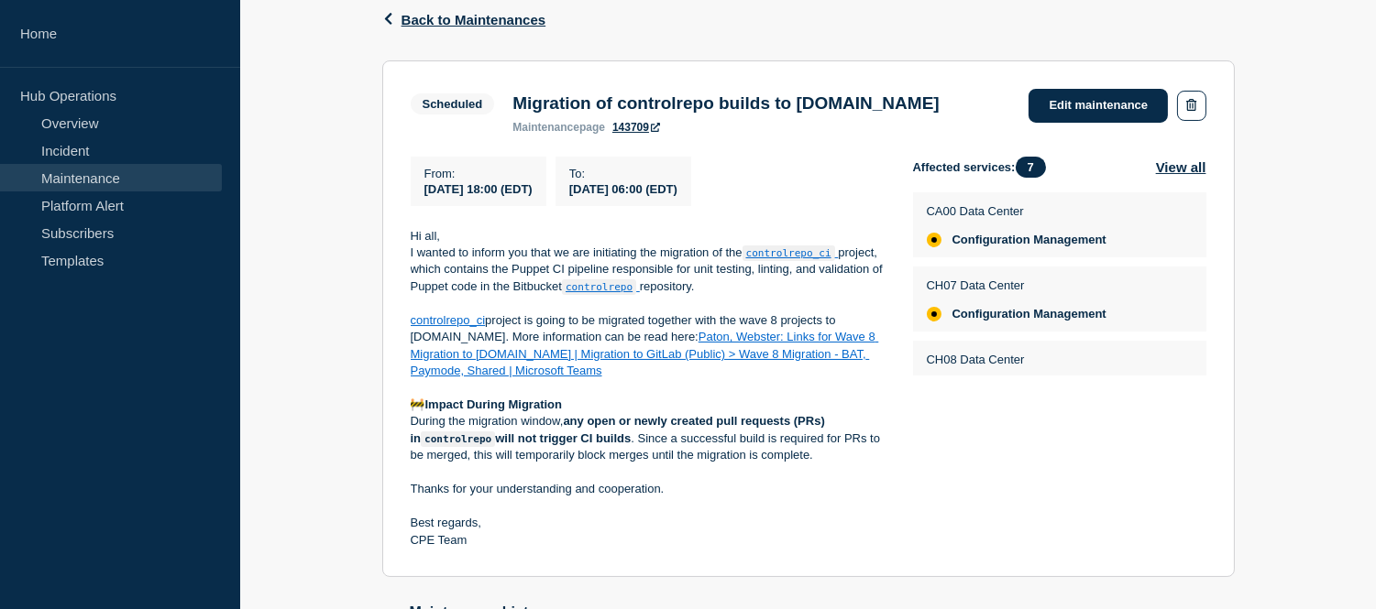
drag, startPoint x: 766, startPoint y: 194, endPoint x: 423, endPoint y: 188, distance: 342.8
click at [423, 188] on div "From : [DATE] 18:00 (EDT) To : [DATE] 06:00 (EDT)" at bounding box center [662, 181] width 502 height 49
copy div "[DATE] 18:00 (EDT) To : [DATE] 06:00 (EDT)"
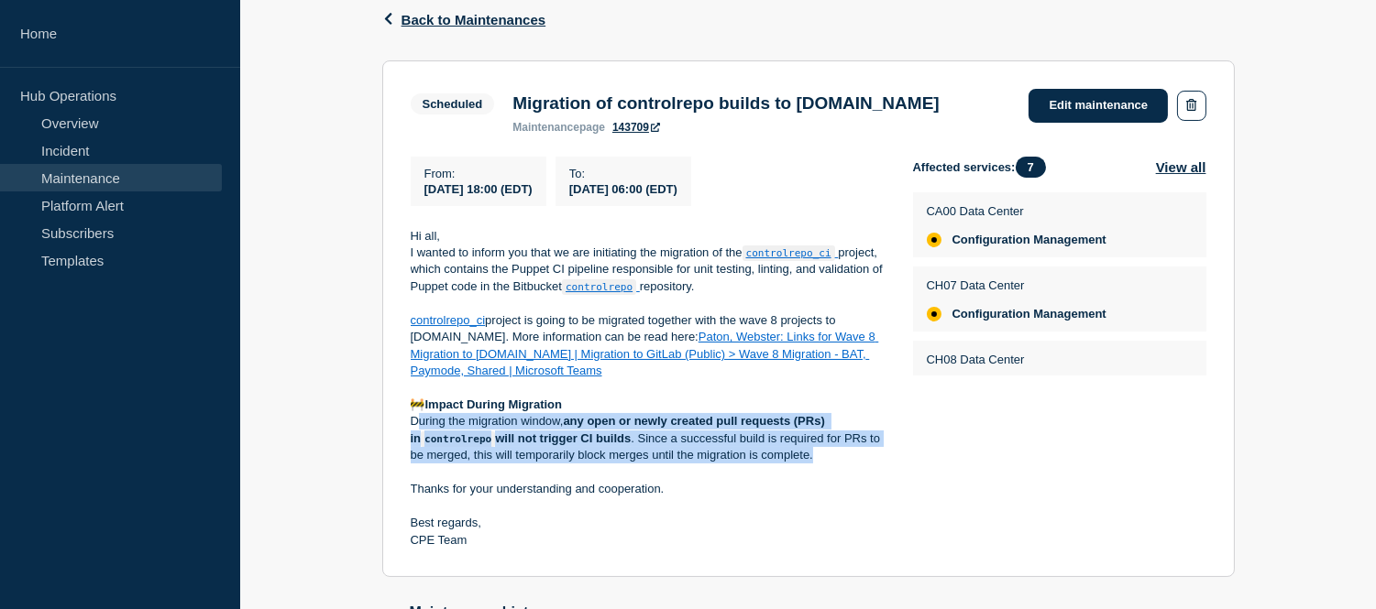
drag, startPoint x: 817, startPoint y: 466, endPoint x: 414, endPoint y: 431, distance: 403.8
click at [414, 431] on p "During the migration window, any open or newly created pull requests (PRs) in c…" at bounding box center [647, 438] width 473 height 50
copy p "During the migration window, any open or newly created pull requests (PRs) in c…"
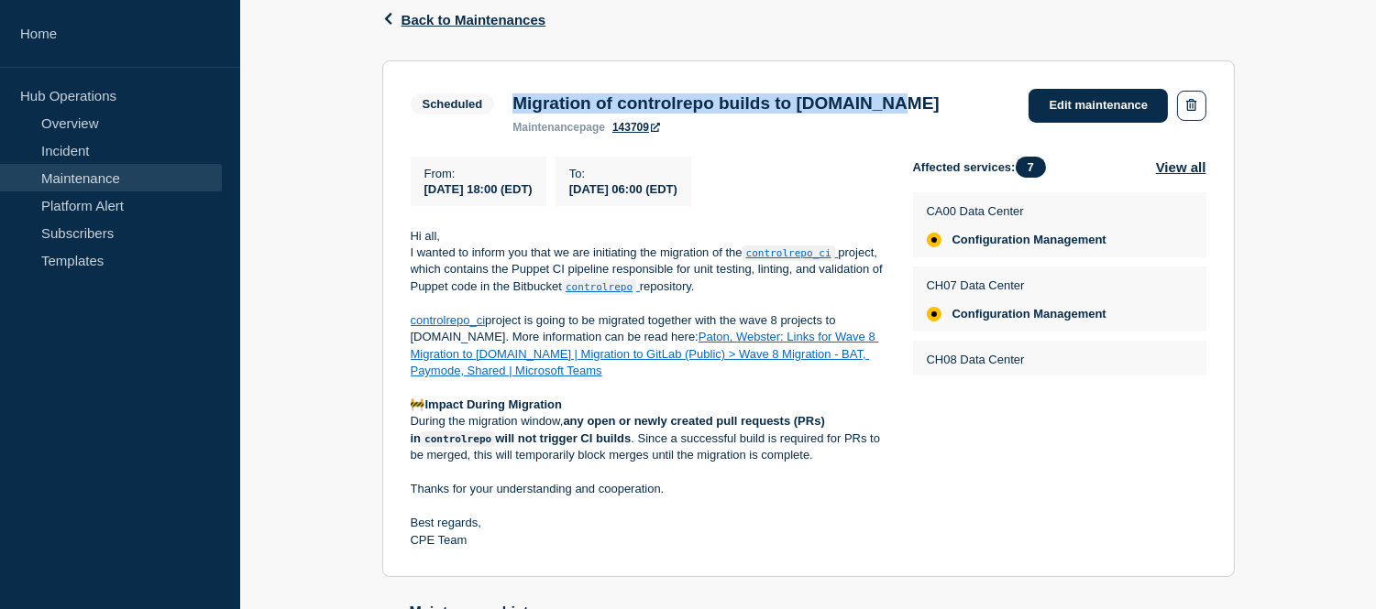
drag, startPoint x: 939, startPoint y: 106, endPoint x: 517, endPoint y: 108, distance: 422.5
click at [517, 108] on h3 "Migration of controlrepo builds to [DOMAIN_NAME]" at bounding box center [725, 103] width 426 height 20
copy h3 "Migration of controlrepo builds to [DOMAIN_NAME]"
